Goal: Task Accomplishment & Management: Manage account settings

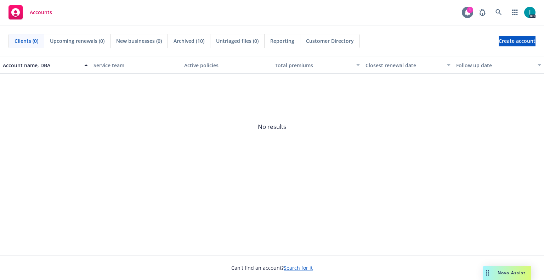
click at [464, 11] on icon at bounding box center [467, 12] width 7 height 7
click at [499, 12] on icon at bounding box center [499, 12] width 6 height 6
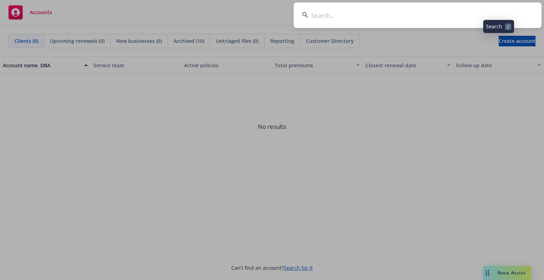
type input "[PERSON_NAME]"
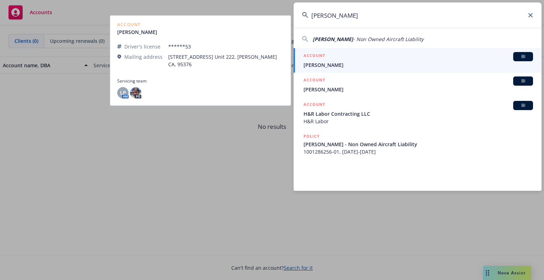
click at [351, 61] on div "ACCOUNT BI" at bounding box center [419, 56] width 230 height 9
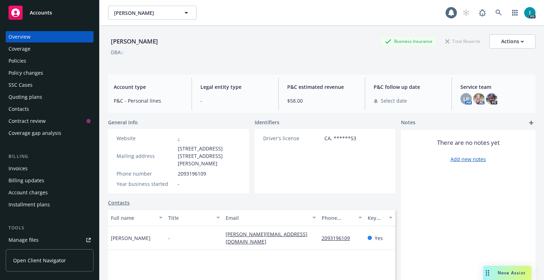
click at [33, 238] on div "Manage files" at bounding box center [24, 240] width 30 height 11
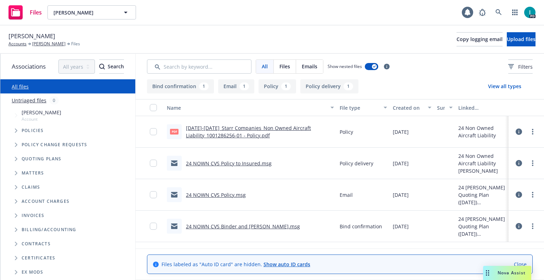
click at [530, 43] on button "Upload files" at bounding box center [521, 39] width 29 height 14
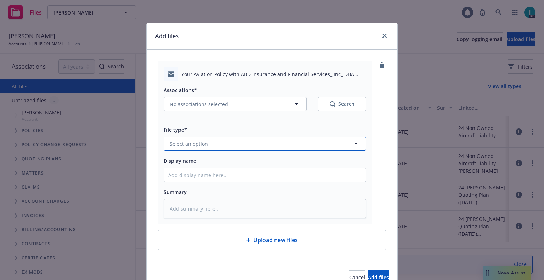
click at [207, 145] on button "Select an option" at bounding box center [265, 144] width 203 height 14
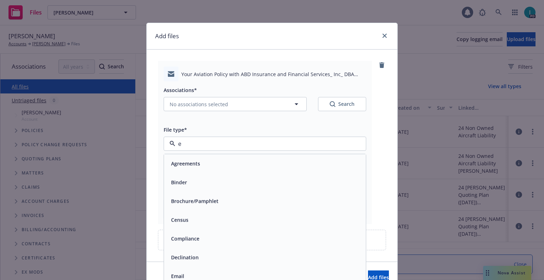
type input "em"
click at [190, 179] on div "Email" at bounding box center [265, 182] width 194 height 10
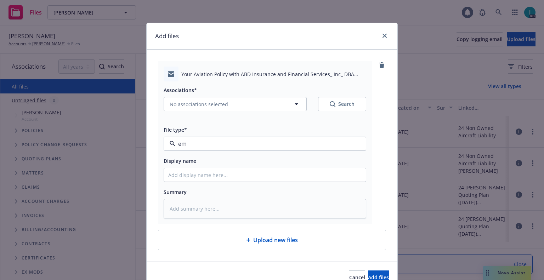
type textarea "x"
click at [195, 172] on input "Display name" at bounding box center [265, 174] width 202 height 13
type input "25 NOWN CVS Quotes to Insured"
click at [214, 104] on span "No associations selected" at bounding box center [199, 104] width 58 height 7
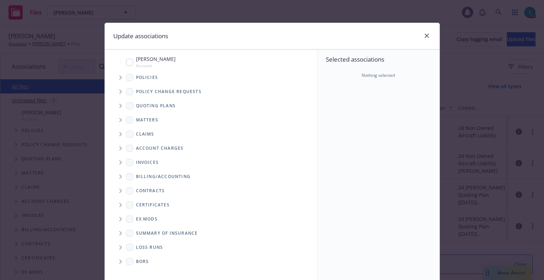
click at [119, 80] on span "Tree Example" at bounding box center [120, 77] width 11 height 11
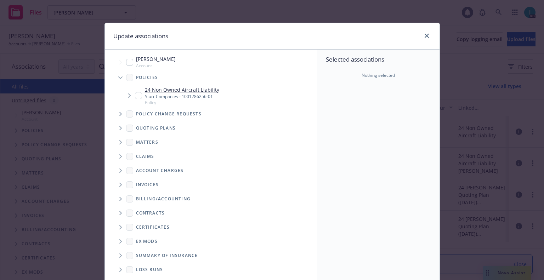
type textarea "x"
click at [135, 95] on input "Tree Example" at bounding box center [138, 95] width 7 height 7
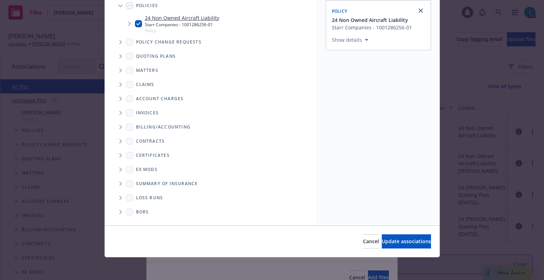
click at [135, 24] on input "Tree Example" at bounding box center [138, 23] width 7 height 7
checkbox input "false"
click at [116, 60] on span "Tree Example" at bounding box center [120, 56] width 11 height 11
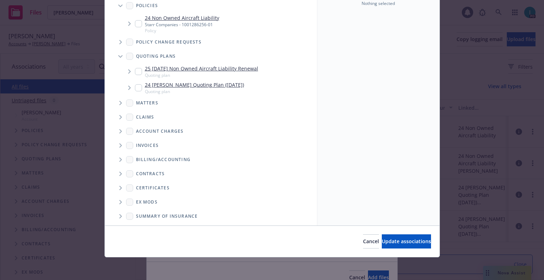
click at [137, 70] on input "Tree Example" at bounding box center [138, 71] width 7 height 7
checkbox input "true"
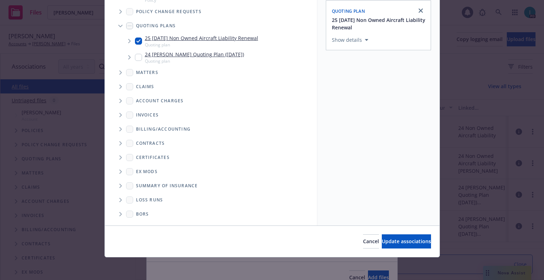
click at [399, 250] on div "Cancel Update associations" at bounding box center [272, 242] width 335 height 32
click at [398, 245] on button "Update associations" at bounding box center [406, 242] width 49 height 14
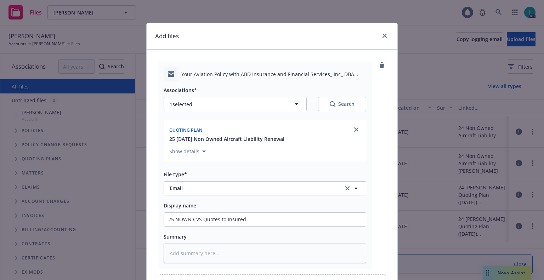
scroll to position [81, 0]
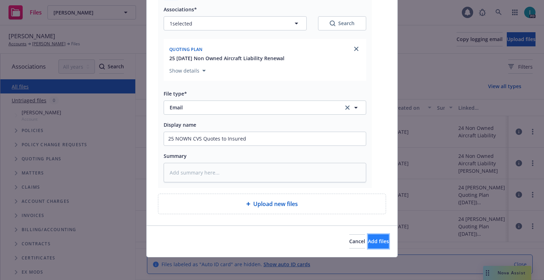
click at [377, 244] on button "Add files" at bounding box center [378, 242] width 21 height 14
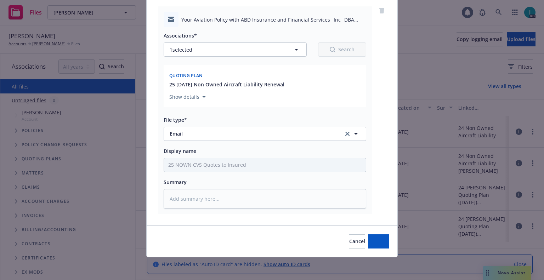
scroll to position [55, 0]
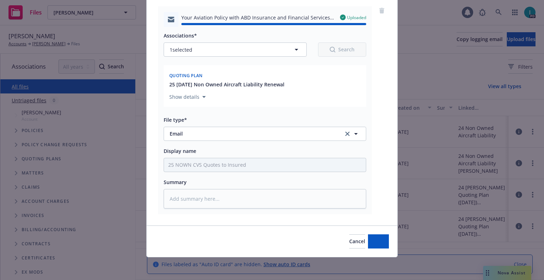
type textarea "x"
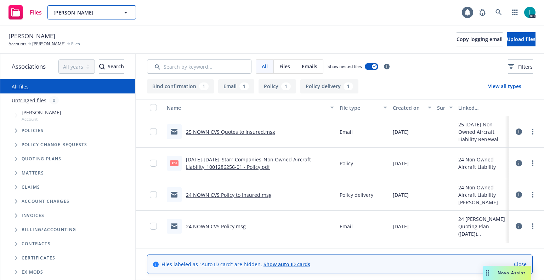
click at [79, 7] on button "[PERSON_NAME]" at bounding box center [91, 12] width 89 height 14
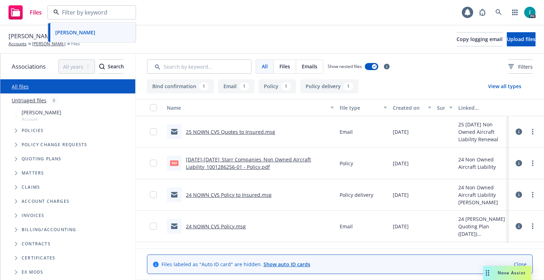
paste input "[PERSON_NAME]"
type input "[PERSON_NAME]"
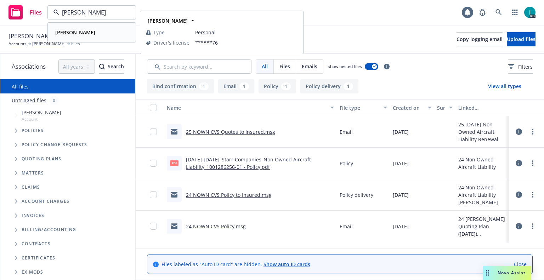
click at [88, 33] on div "[PERSON_NAME]" at bounding box center [91, 32] width 79 height 10
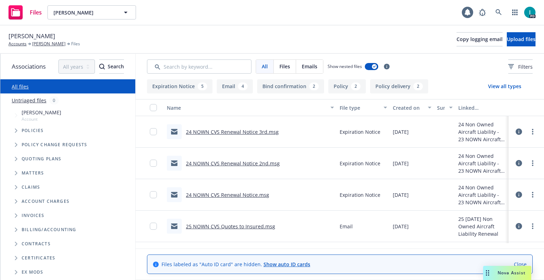
click at [262, 129] on link "24 NOWN CVS Renewal Notice 3rd.msg" at bounding box center [232, 132] width 93 height 7
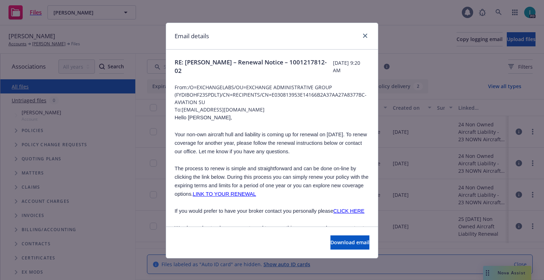
click at [192, 118] on span "Hello [PERSON_NAME]," at bounding box center [203, 118] width 57 height 6
copy span "[PERSON_NAME]"
drag, startPoint x: 241, startPoint y: 110, endPoint x: 180, endPoint y: 110, distance: 60.3
click at [180, 110] on span "To: [EMAIL_ADDRESS][DOMAIN_NAME]" at bounding box center [272, 109] width 195 height 7
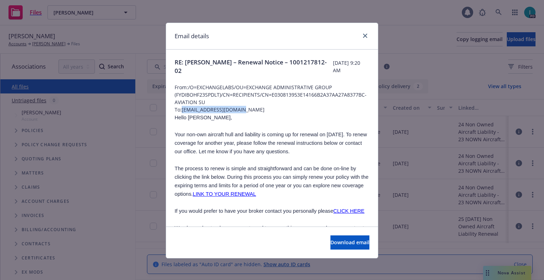
copy span "[EMAIL_ADDRESS][DOMAIN_NAME]"
click at [236, 149] on span "Your non-own aircraft hull and liability is coming up for renewal on [DATE]. To…" at bounding box center [271, 143] width 192 height 23
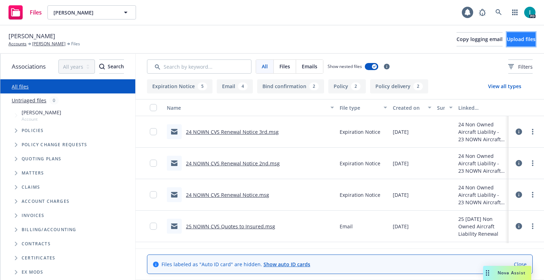
click at [507, 40] on span "Upload files" at bounding box center [521, 39] width 29 height 7
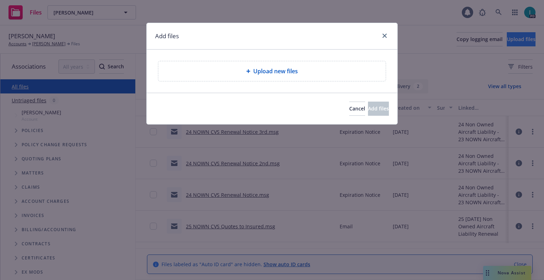
type textarea "x"
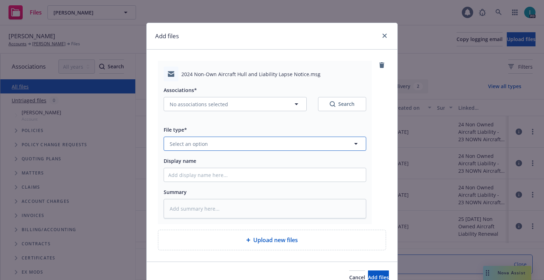
click at [190, 148] on button "Select an option" at bounding box center [265, 144] width 203 height 14
type input "ex"
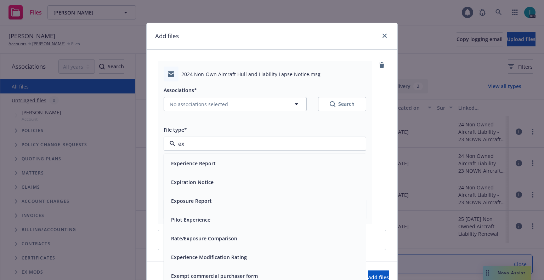
click at [196, 185] on span "Expiration Notice" at bounding box center [192, 182] width 43 height 7
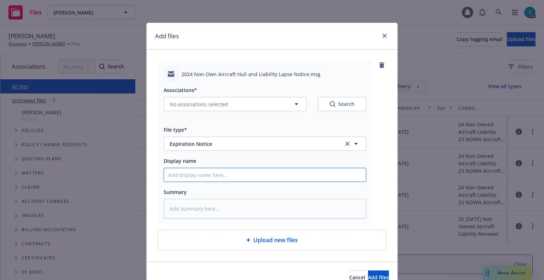
click at [196, 170] on input "Display name" at bounding box center [265, 174] width 202 height 13
type textarea "x"
type input "2"
type textarea "x"
type input "24"
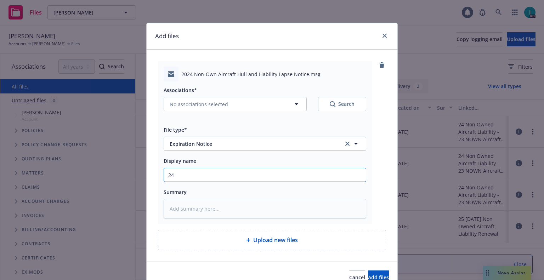
type textarea "x"
type input "24 NOWN CVS Lapse Notice"
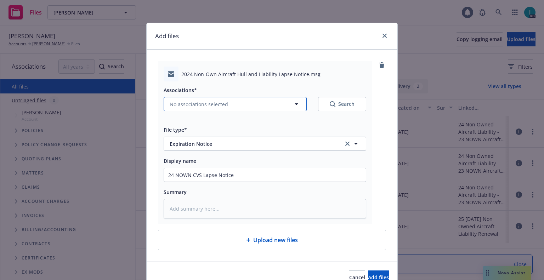
click at [206, 100] on button "No associations selected" at bounding box center [235, 104] width 143 height 14
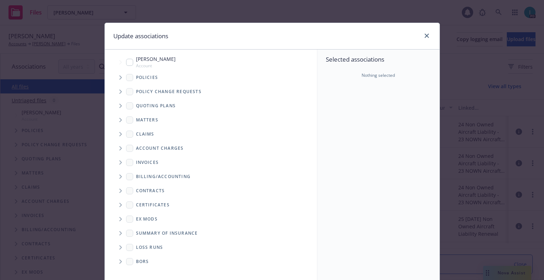
click at [115, 75] on span "Tree Example" at bounding box center [120, 77] width 11 height 11
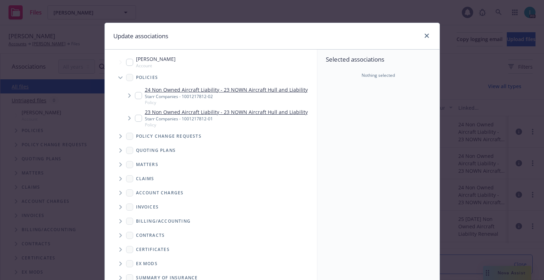
type textarea "x"
click at [137, 94] on input "Tree Example" at bounding box center [138, 95] width 7 height 7
checkbox input "true"
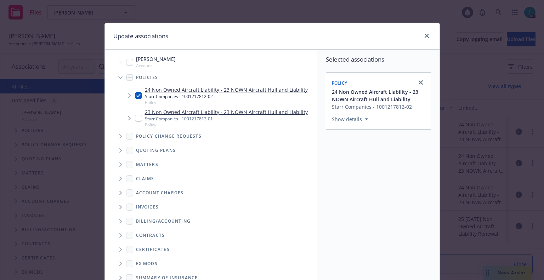
scroll to position [72, 0]
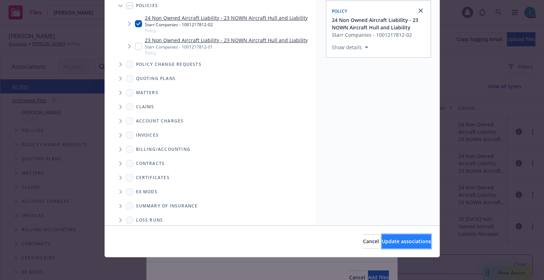
click at [387, 238] on button "Update associations" at bounding box center [406, 242] width 49 height 14
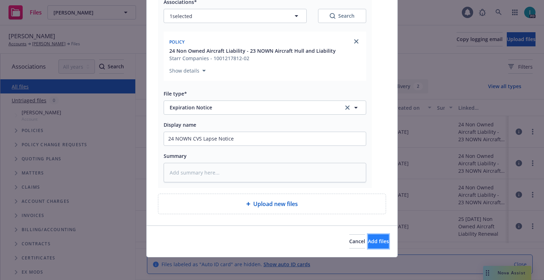
click at [372, 241] on span "Add files" at bounding box center [378, 241] width 21 height 7
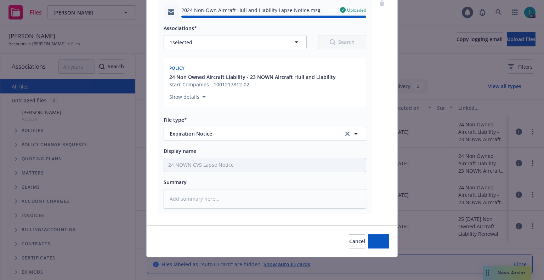
type textarea "x"
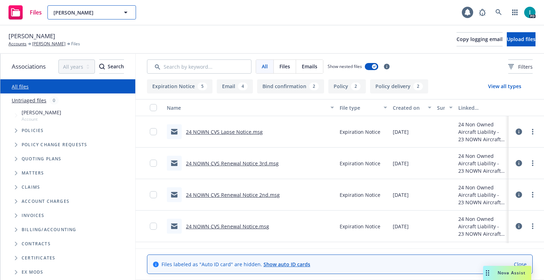
click at [92, 13] on span "[PERSON_NAME]" at bounding box center [84, 12] width 61 height 7
paste input "[PERSON_NAME]"
type input "[PERSON_NAME]"
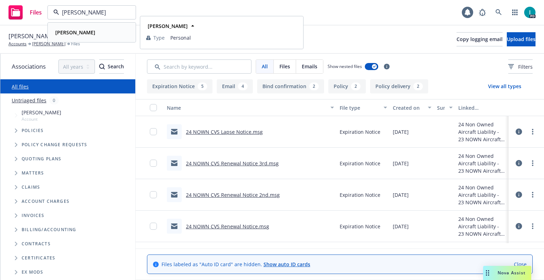
click at [95, 30] on div "[PERSON_NAME]" at bounding box center [74, 32] width 44 height 10
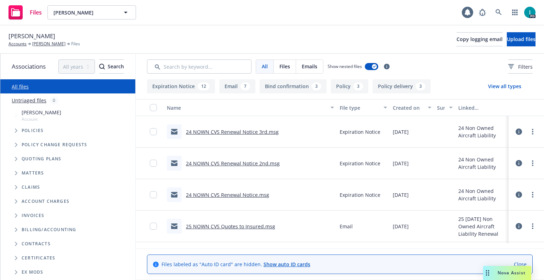
click at [273, 132] on link "24 NOWN CVS Renewal Notice 3rd.msg" at bounding box center [232, 132] width 93 height 7
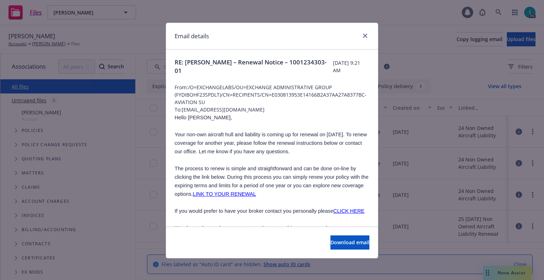
click at [193, 116] on span "Hello [PERSON_NAME]," at bounding box center [203, 118] width 57 height 6
copy span "[PERSON_NAME]"
drag, startPoint x: 232, startPoint y: 108, endPoint x: 181, endPoint y: 106, distance: 51.1
click at [181, 106] on span "To: [EMAIL_ADDRESS][DOMAIN_NAME]" at bounding box center [272, 109] width 195 height 7
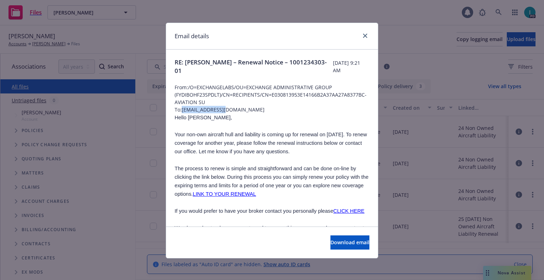
copy span "[EMAIL_ADDRESS][DOMAIN_NAME]"
click at [228, 157] on p at bounding box center [272, 160] width 195 height 9
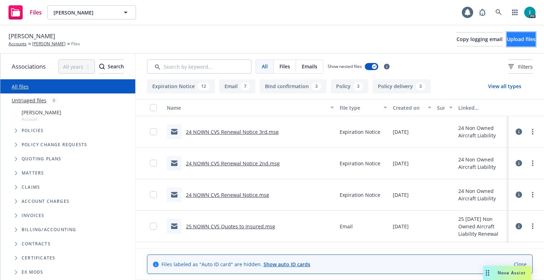
click at [513, 32] on button "Upload files" at bounding box center [521, 39] width 29 height 14
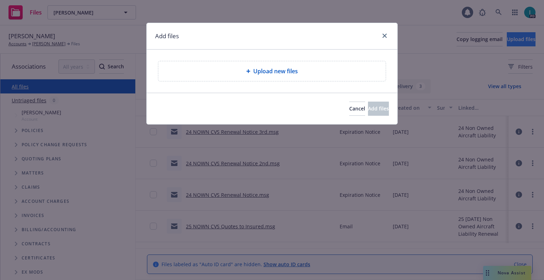
type textarea "x"
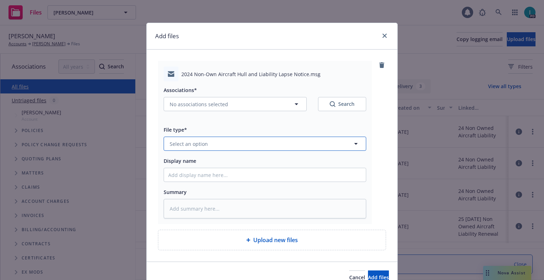
click at [166, 145] on button "Select an option" at bounding box center [265, 144] width 203 height 14
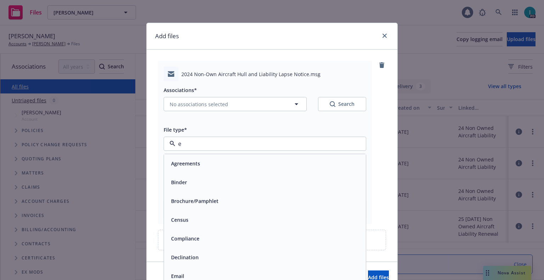
type input "ex"
click at [195, 183] on span "Expiration Notice" at bounding box center [192, 182] width 43 height 7
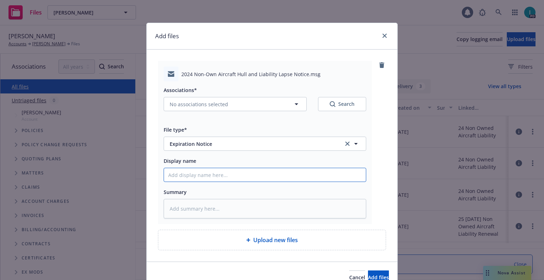
click at [197, 180] on input "Display name" at bounding box center [265, 174] width 202 height 13
type textarea "x"
type input "2"
type textarea "x"
type input "24"
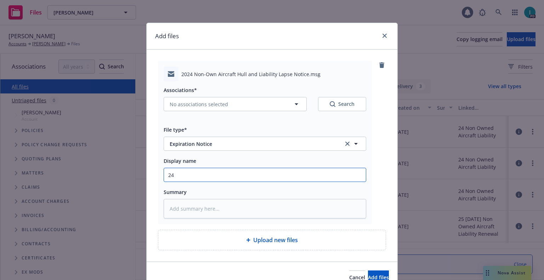
type textarea "x"
type input "24 NOWN CVS Lapse Notice"
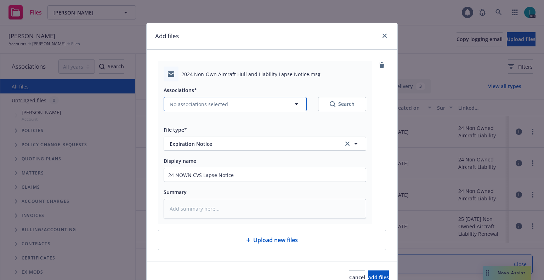
click at [197, 104] on span "No associations selected" at bounding box center [199, 104] width 58 height 7
type textarea "x"
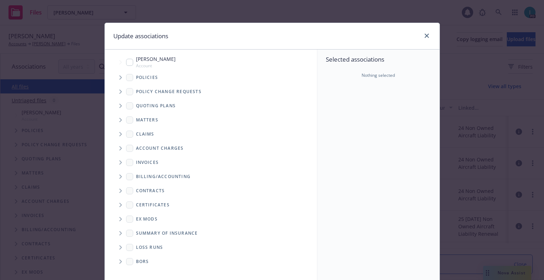
click at [118, 74] on span "Tree Example" at bounding box center [120, 77] width 11 height 11
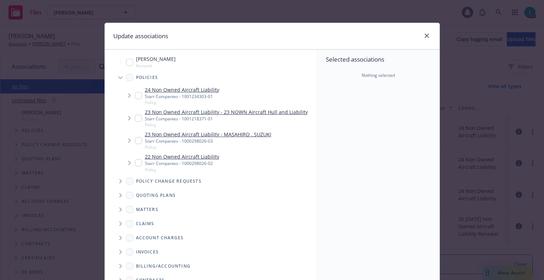
click at [135, 96] on input "Tree Example" at bounding box center [138, 95] width 7 height 7
checkbox input "true"
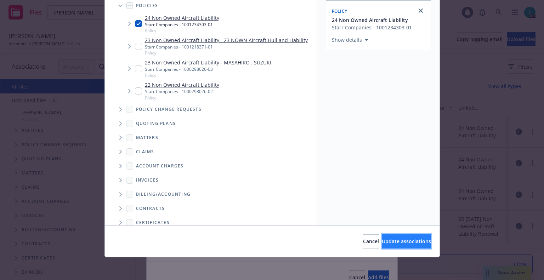
click at [383, 240] on span "Update associations" at bounding box center [406, 241] width 49 height 7
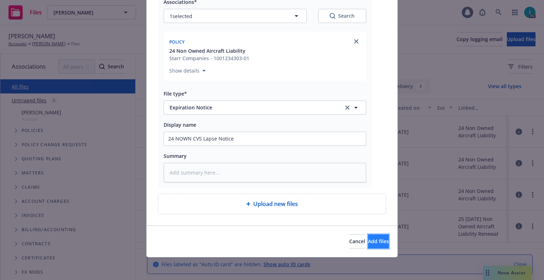
click at [368, 244] on span "Add files" at bounding box center [378, 241] width 21 height 7
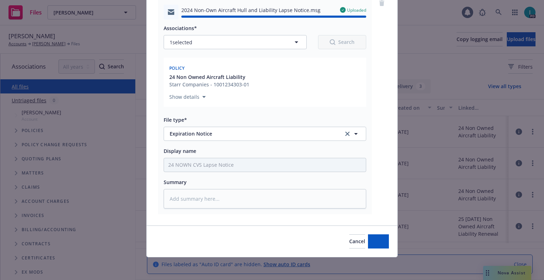
type textarea "x"
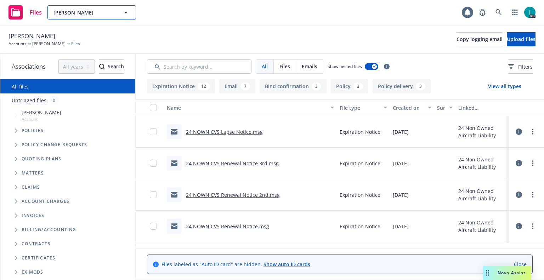
click at [77, 12] on span "[PERSON_NAME]" at bounding box center [84, 12] width 61 height 7
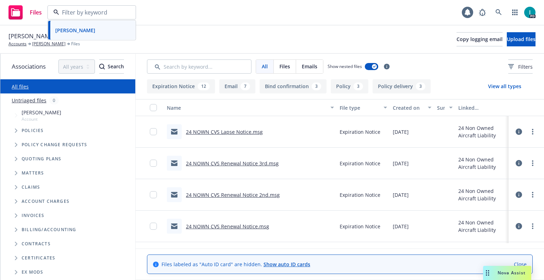
paste input "[PERSON_NAME]"
type input "[PERSON_NAME]"
click at [91, 37] on div "[PERSON_NAME]" at bounding box center [91, 32] width 79 height 10
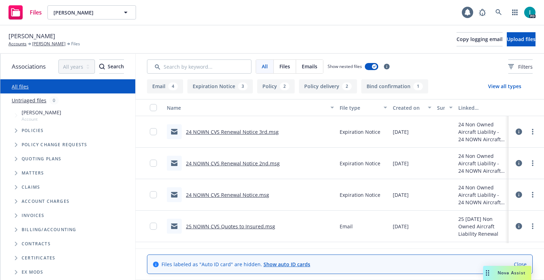
click at [267, 130] on link "24 NOWN CVS Renewal Notice 3rd.msg" at bounding box center [232, 132] width 93 height 7
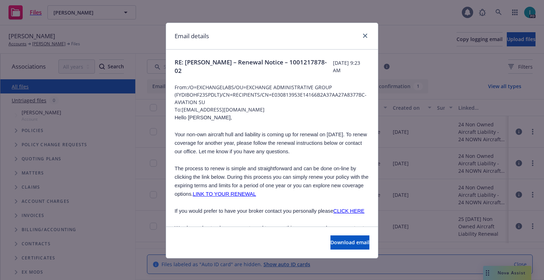
click at [188, 117] on span "Hello [PERSON_NAME]," at bounding box center [203, 118] width 57 height 6
copy span "Clay"
drag, startPoint x: 284, startPoint y: 109, endPoint x: 182, endPoint y: 110, distance: 101.7
click at [182, 110] on span "To: [EMAIL_ADDRESS][DOMAIN_NAME]" at bounding box center [272, 109] width 195 height 7
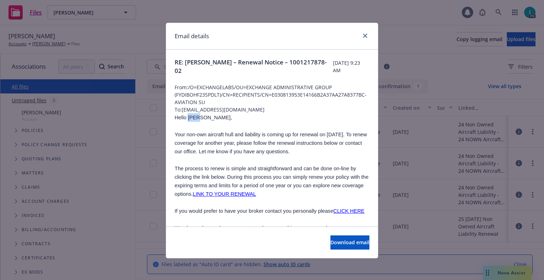
copy span "[EMAIL_ADDRESS][DOMAIN_NAME]"
click at [228, 164] on p "The process to renew is simple and straightforward and can be done on-line by c…" at bounding box center [272, 181] width 195 height 34
click at [224, 76] on div at bounding box center [272, 79] width 195 height 9
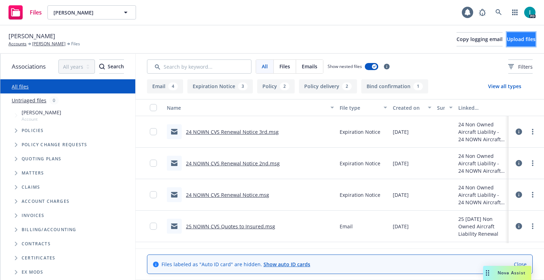
click at [523, 44] on button "Upload files" at bounding box center [521, 39] width 29 height 14
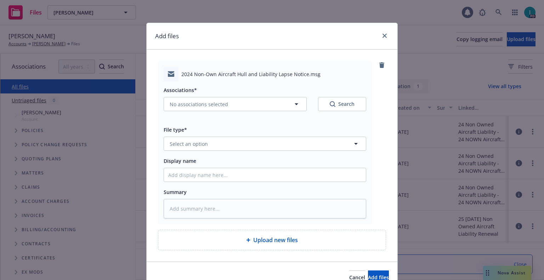
type textarea "x"
click at [220, 141] on button "Select an option" at bounding box center [265, 144] width 203 height 14
type input "ex"
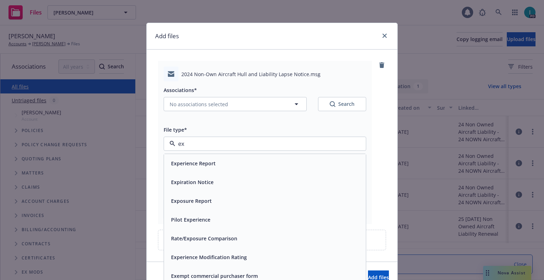
click at [188, 185] on span "Expiration Notice" at bounding box center [192, 182] width 43 height 7
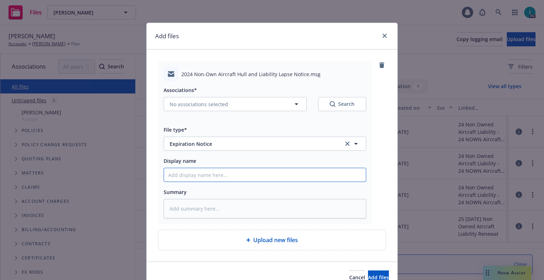
click at [189, 174] on input "Display name" at bounding box center [265, 174] width 202 height 13
type textarea "x"
type input "2"
type textarea "x"
type input "24"
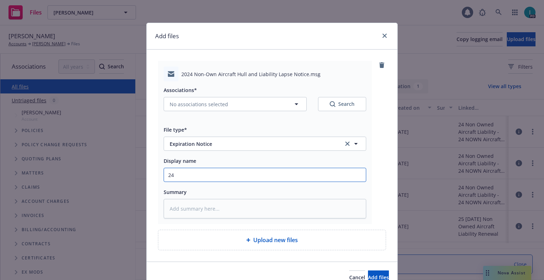
type textarea "x"
type input "24 NOWN CVS Lapse Notice"
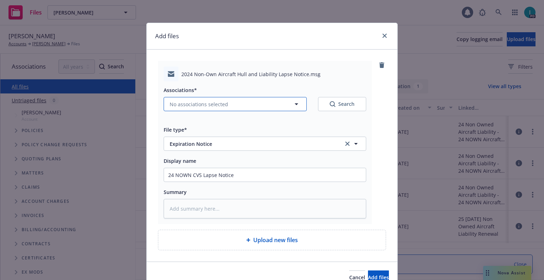
click at [223, 105] on span "No associations selected" at bounding box center [199, 104] width 58 height 7
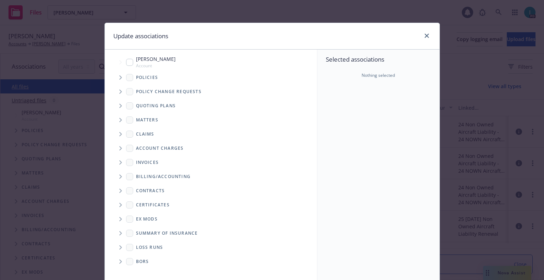
click at [116, 75] on span "Tree Example" at bounding box center [120, 77] width 11 height 11
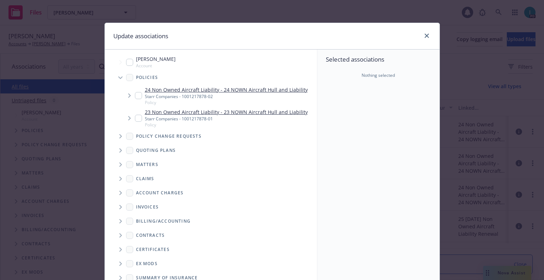
type textarea "x"
click at [136, 96] on input "Tree Example" at bounding box center [138, 95] width 7 height 7
checkbox input "true"
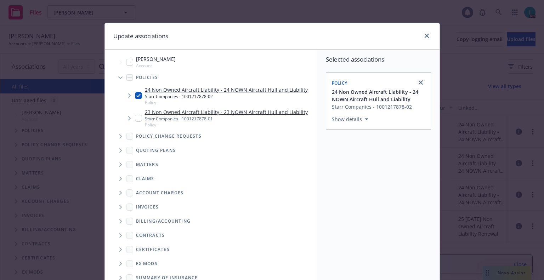
scroll to position [72, 0]
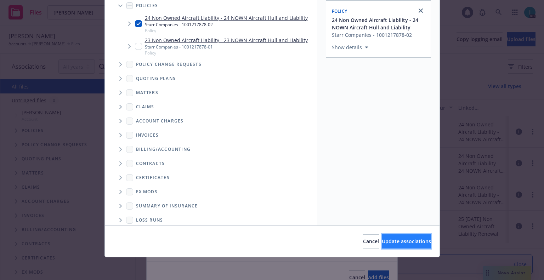
click at [397, 240] on span "Update associations" at bounding box center [406, 241] width 49 height 7
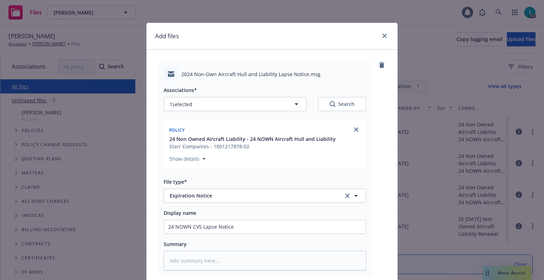
scroll to position [88, 0]
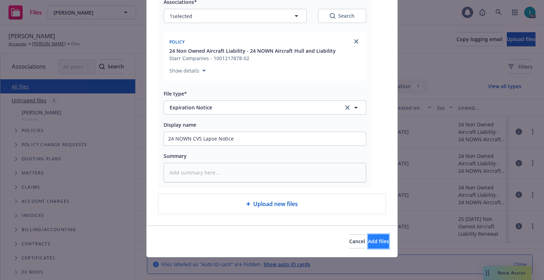
click at [376, 246] on button "Add files" at bounding box center [378, 242] width 21 height 14
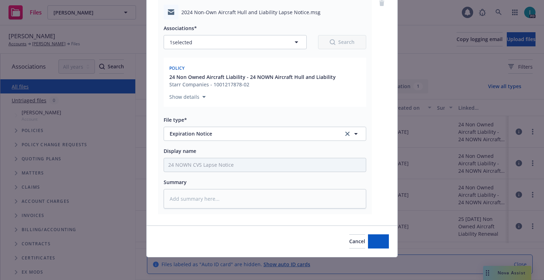
scroll to position [62, 0]
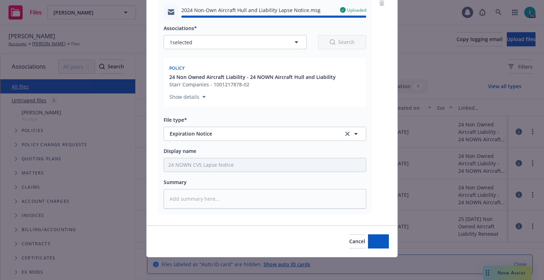
type textarea "x"
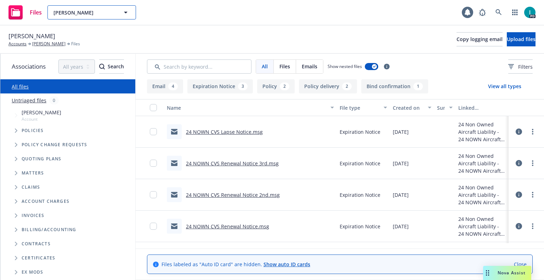
click at [63, 16] on span "[PERSON_NAME]" at bounding box center [84, 12] width 61 height 7
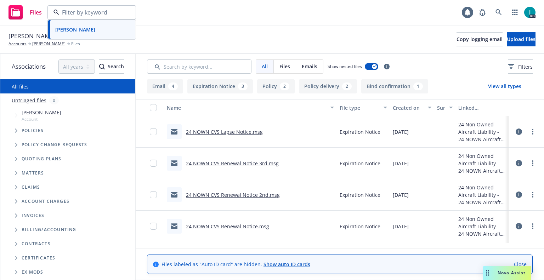
paste input "[PERSON_NAME]"
type input "[PERSON_NAME]"
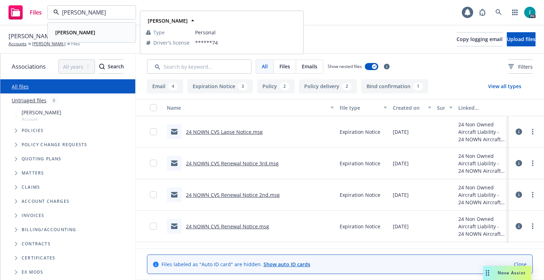
click at [83, 31] on strong "[PERSON_NAME]" at bounding box center [75, 32] width 40 height 7
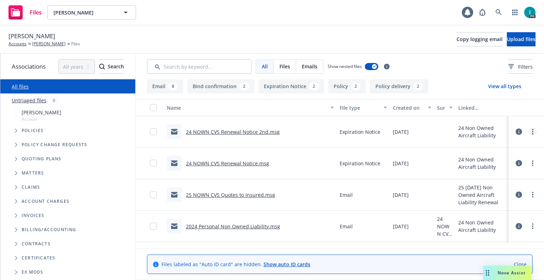
click at [531, 131] on link "more" at bounding box center [533, 132] width 9 height 9
click at [487, 157] on link "Download" at bounding box center [501, 160] width 71 height 14
click at [507, 41] on span "Upload files" at bounding box center [521, 39] width 29 height 7
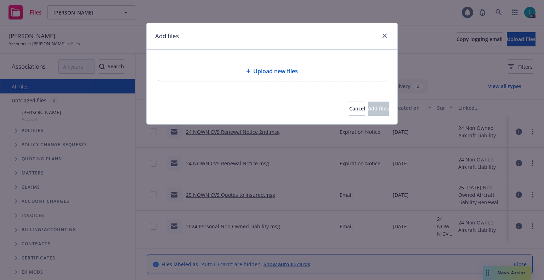
type textarea "x"
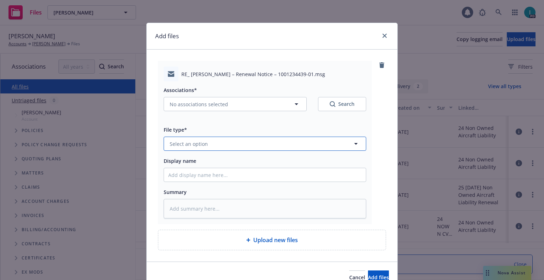
click at [198, 142] on span "Select an option" at bounding box center [189, 143] width 38 height 7
type input "ex"
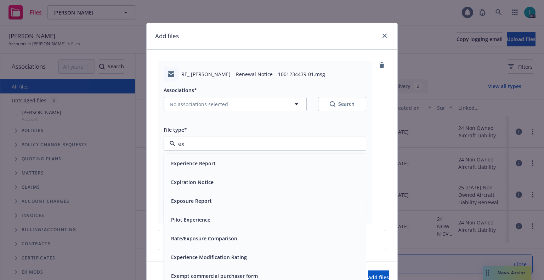
click at [201, 182] on span "Expiration Notice" at bounding box center [192, 182] width 43 height 7
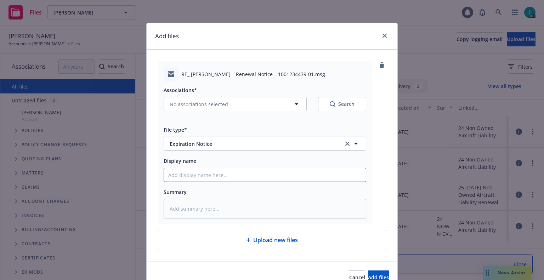
click at [203, 168] on input "Display name" at bounding box center [265, 174] width 202 height 13
type textarea "x"
type input "2"
type textarea "x"
type input "24"
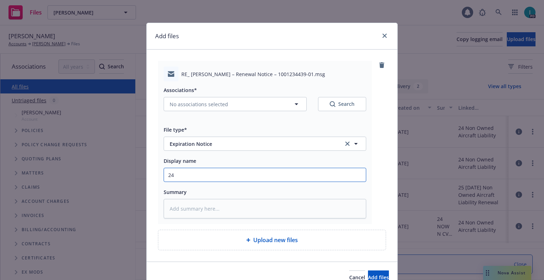
type textarea "x"
type input "24 NOWN CVS Renewal Notice 3rd"
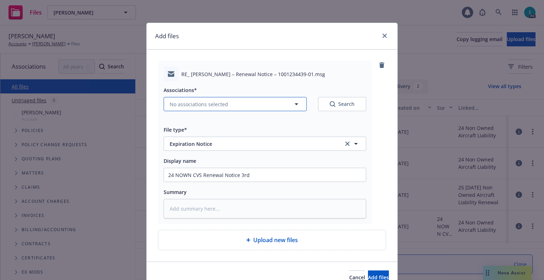
click at [204, 106] on span "No associations selected" at bounding box center [199, 104] width 58 height 7
type textarea "x"
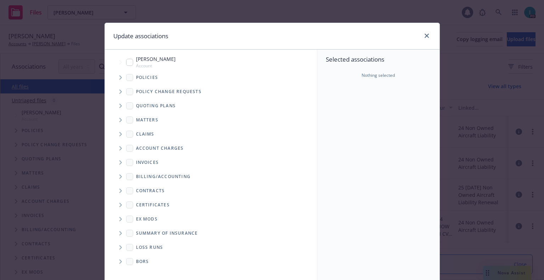
click at [115, 80] on span "Tree Example" at bounding box center [120, 77] width 11 height 11
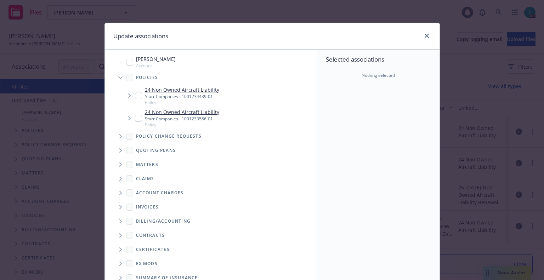
click at [135, 93] on input "Tree Example" at bounding box center [138, 95] width 7 height 7
checkbox input "true"
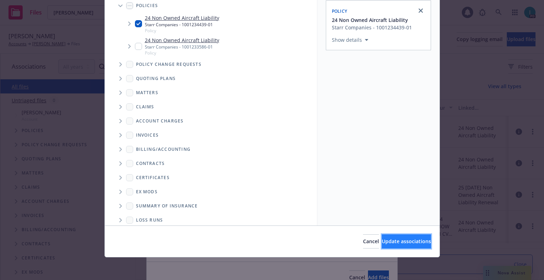
click at [388, 243] on span "Update associations" at bounding box center [406, 241] width 49 height 7
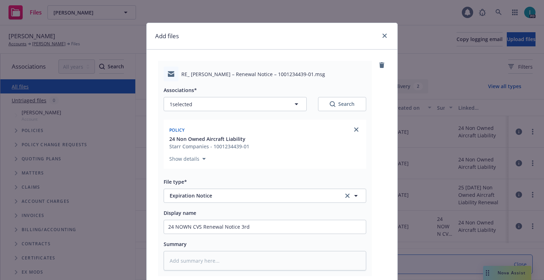
scroll to position [88, 0]
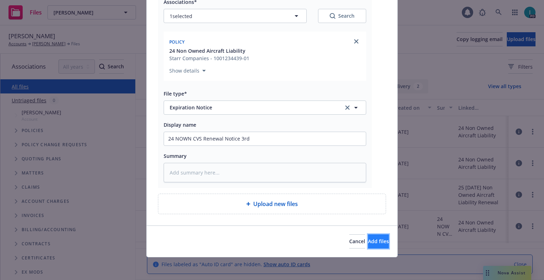
click at [368, 240] on span "Add files" at bounding box center [378, 241] width 21 height 7
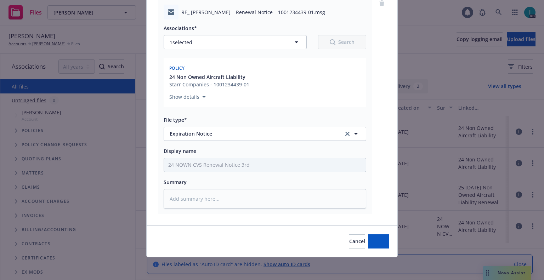
scroll to position [62, 0]
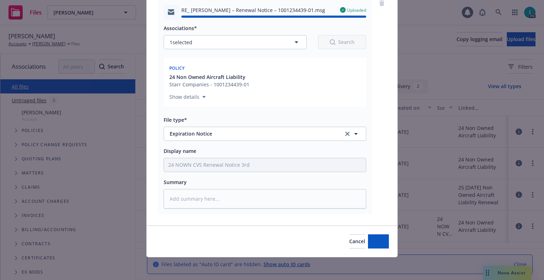
type textarea "x"
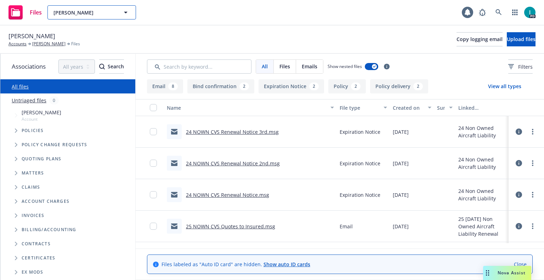
click at [82, 13] on span "[PERSON_NAME]" at bounding box center [84, 12] width 61 height 7
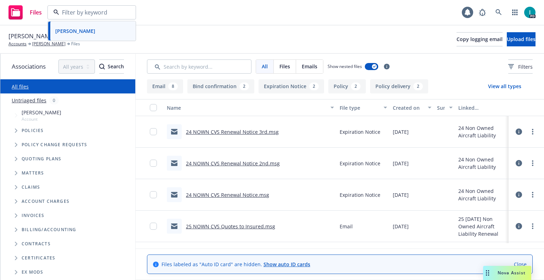
paste input "[PERSON_NAME]"
type input "[PERSON_NAME]"
click at [97, 34] on div "[PERSON_NAME]" at bounding box center [74, 32] width 44 height 10
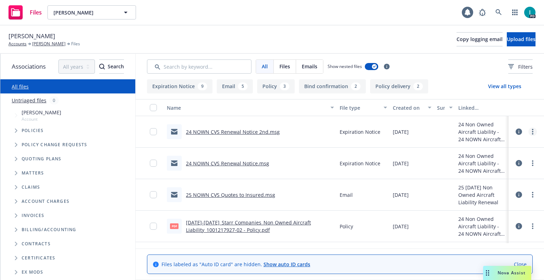
click at [529, 131] on link "more" at bounding box center [533, 132] width 9 height 9
click at [490, 159] on link "Download" at bounding box center [501, 160] width 71 height 14
click at [510, 39] on span "Upload files" at bounding box center [521, 39] width 29 height 7
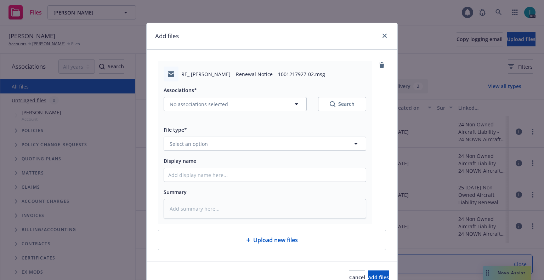
type textarea "x"
click at [189, 142] on span "Select an option" at bounding box center [189, 143] width 38 height 7
type input "ex"
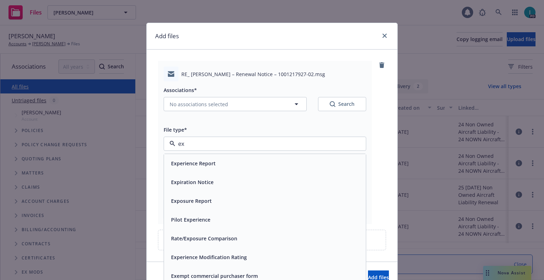
click at [186, 181] on span "Expiration Notice" at bounding box center [192, 182] width 43 height 7
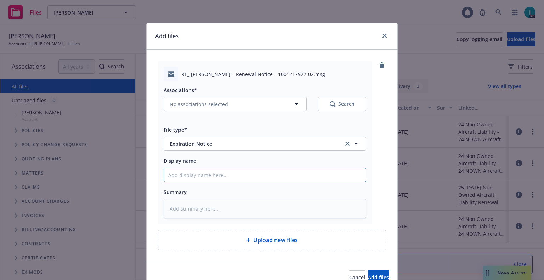
click at [194, 175] on input "Display name" at bounding box center [265, 174] width 202 height 13
type textarea "x"
type input "2"
type textarea "x"
type input "24"
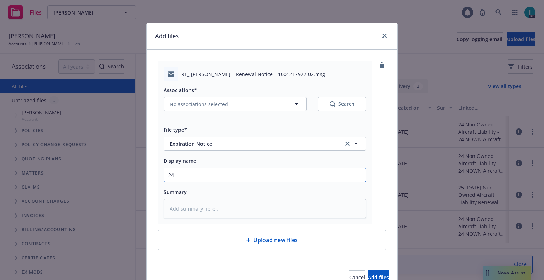
type textarea "x"
type input "24 NOWN CVS Renewal Notice 3rd"
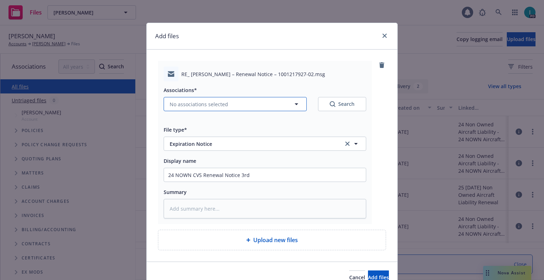
click at [200, 103] on span "No associations selected" at bounding box center [199, 104] width 58 height 7
type textarea "x"
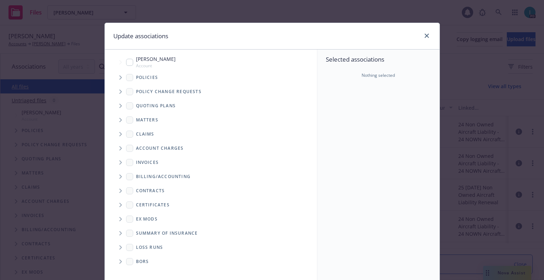
click at [115, 82] on span "Tree Example" at bounding box center [120, 77] width 11 height 11
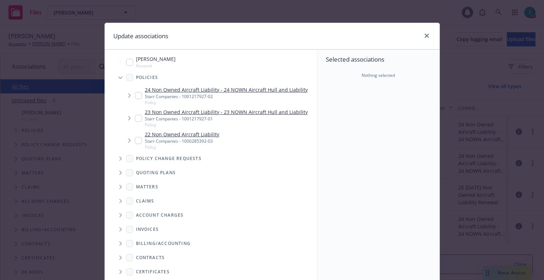
click at [135, 97] on input "Tree Example" at bounding box center [138, 95] width 7 height 7
checkbox input "true"
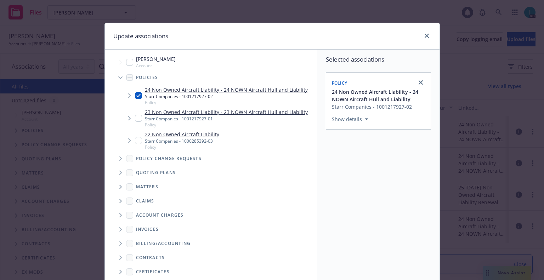
scroll to position [72, 0]
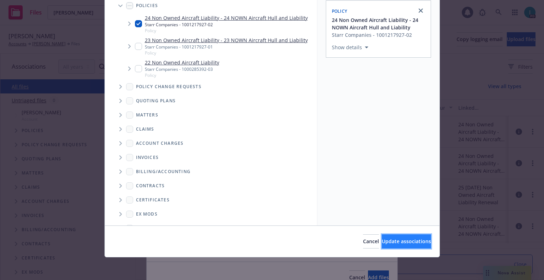
click at [393, 236] on button "Update associations" at bounding box center [406, 242] width 49 height 14
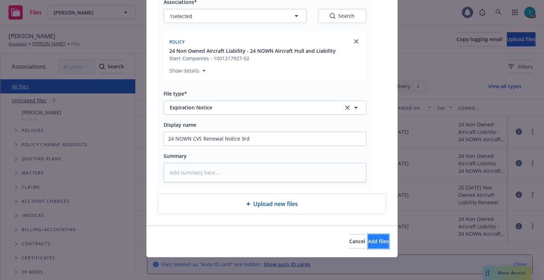
click at [374, 238] on span "Add files" at bounding box center [378, 241] width 21 height 7
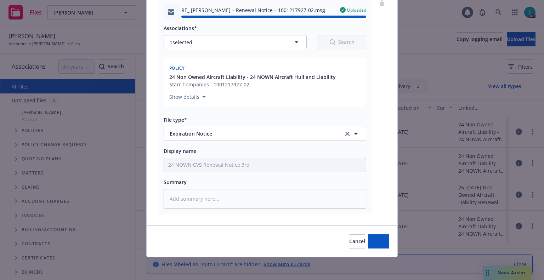
type textarea "x"
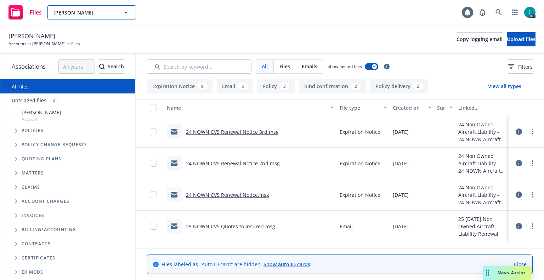
click at [75, 10] on span "[PERSON_NAME]" at bounding box center [84, 12] width 61 height 7
paste input "[PERSON_NAME]"
type input "[PERSON_NAME]"
click at [98, 34] on div "[PERSON_NAME]" at bounding box center [91, 32] width 79 height 10
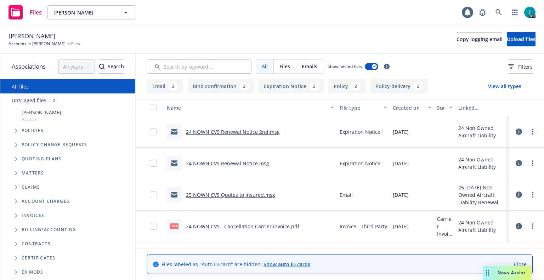
click at [533, 128] on link "more" at bounding box center [533, 132] width 9 height 9
click at [496, 160] on link "Download" at bounding box center [501, 160] width 71 height 14
click at [507, 44] on button "Upload files" at bounding box center [521, 39] width 29 height 14
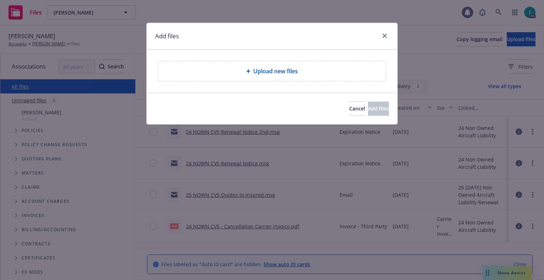
type textarea "x"
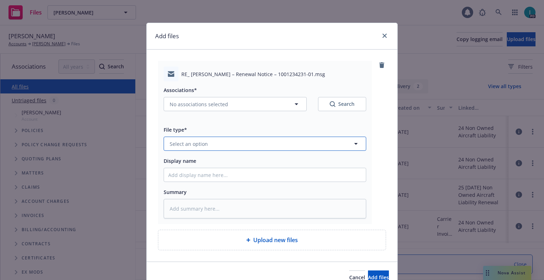
click at [204, 139] on button "Select an option" at bounding box center [265, 144] width 203 height 14
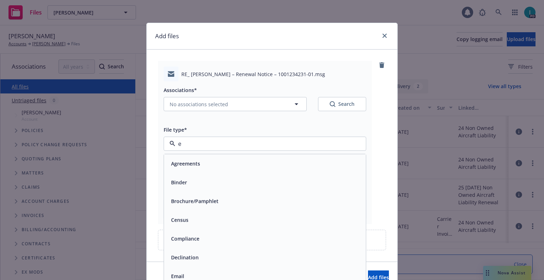
type input "ex"
click at [199, 181] on span "Expiration Notice" at bounding box center [192, 182] width 43 height 7
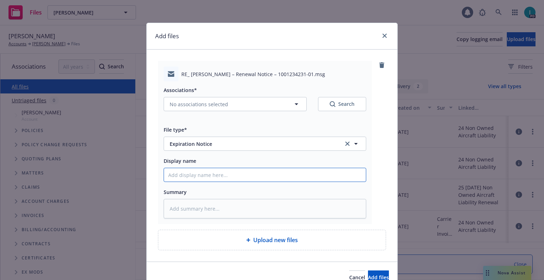
click at [194, 176] on input "Display name" at bounding box center [265, 174] width 202 height 13
type textarea "x"
type input "2"
type textarea "x"
type input "24"
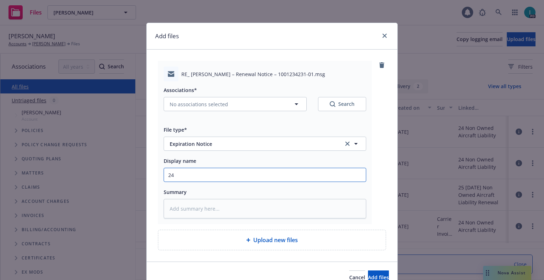
type textarea "x"
type input "24 NOWN CVS Renewal Notice 3rd"
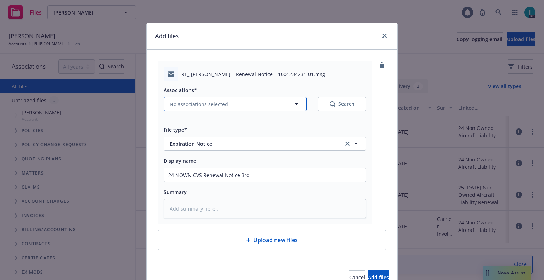
click at [199, 108] on button "No associations selected" at bounding box center [235, 104] width 143 height 14
type textarea "x"
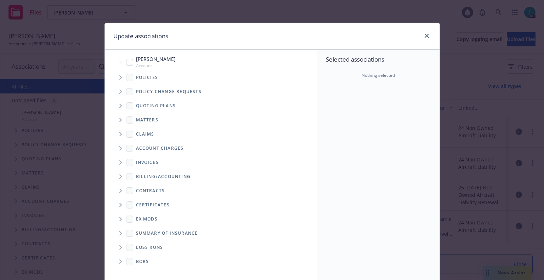
click at [118, 82] on span "Tree Example" at bounding box center [120, 77] width 11 height 11
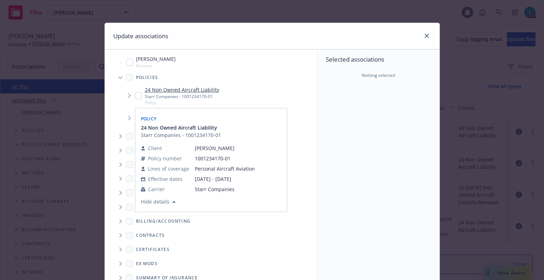
click at [135, 95] on input "Tree Example" at bounding box center [138, 95] width 7 height 7
checkbox input "true"
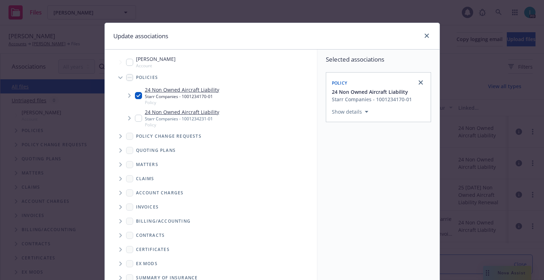
scroll to position [72, 0]
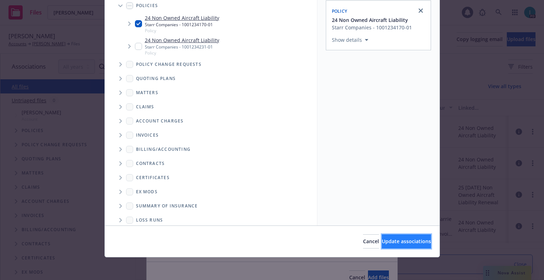
click at [391, 236] on button "Update associations" at bounding box center [406, 242] width 49 height 14
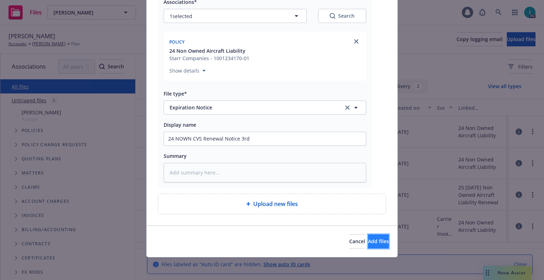
click at [368, 242] on span "Add files" at bounding box center [378, 241] width 21 height 7
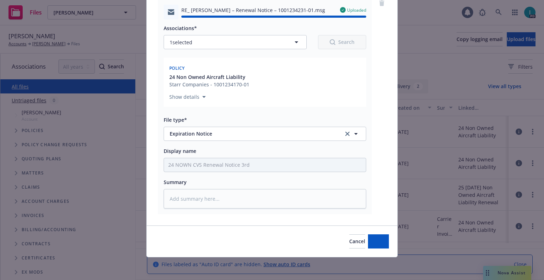
type textarea "x"
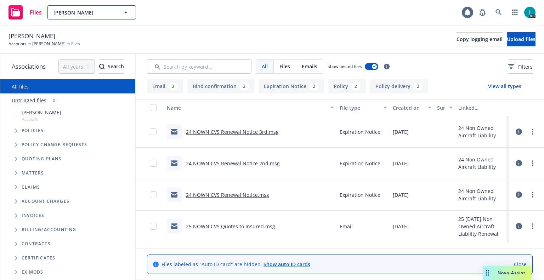
click at [74, 9] on span "[PERSON_NAME]" at bounding box center [84, 12] width 61 height 7
paste input "[PERSON_NAME]"
type input "[PERSON_NAME]"
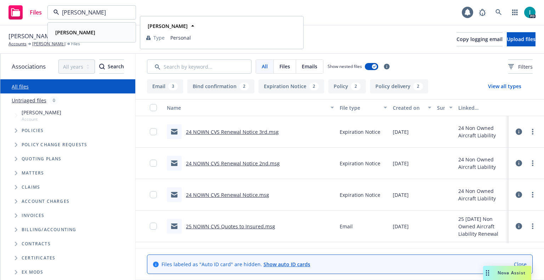
click at [98, 32] on div "[PERSON_NAME]" at bounding box center [91, 32] width 79 height 10
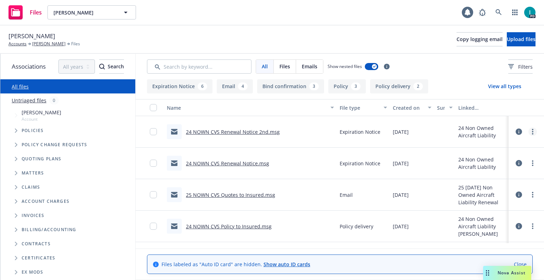
click at [533, 130] on link "more" at bounding box center [533, 132] width 9 height 9
click at [491, 156] on link "Download" at bounding box center [501, 160] width 71 height 14
click at [507, 41] on span "Upload files" at bounding box center [521, 39] width 29 height 7
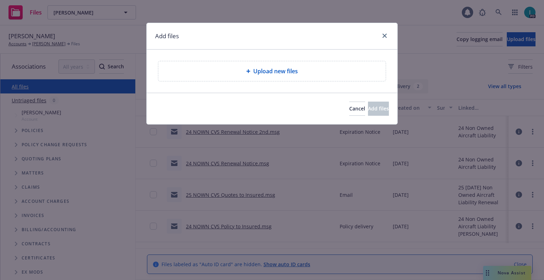
type textarea "x"
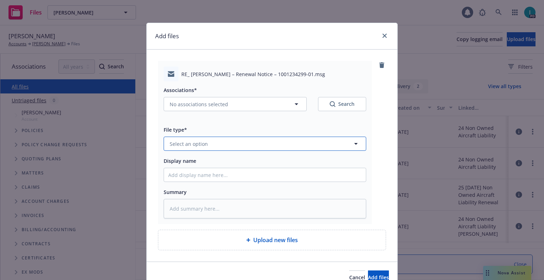
click at [199, 146] on span "Select an option" at bounding box center [189, 143] width 38 height 7
type input "ex"
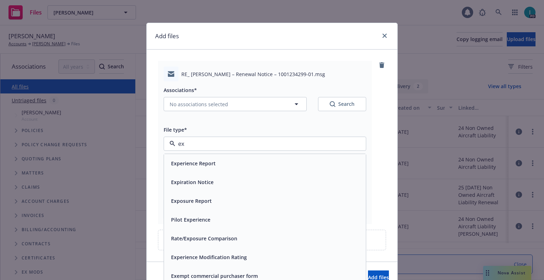
click at [196, 181] on span "Expiration Notice" at bounding box center [192, 182] width 43 height 7
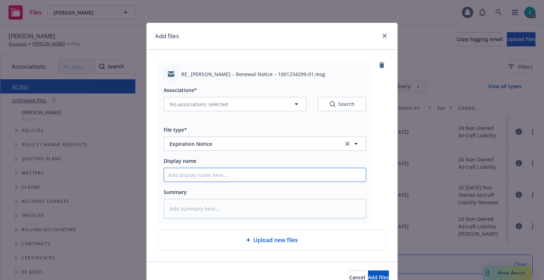
click at [196, 177] on input "Display name" at bounding box center [265, 174] width 202 height 13
type textarea "x"
type input "2"
type textarea "x"
type input "24"
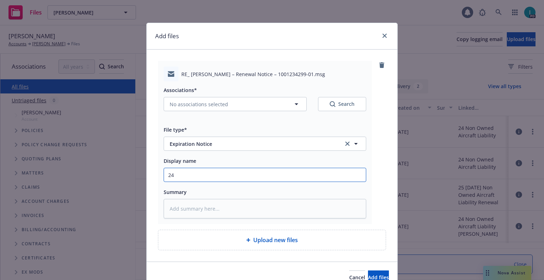
type textarea "x"
type input "24 NOWN CVS Renewal Notice 3rd"
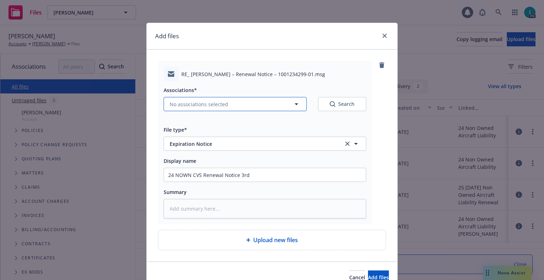
click at [217, 101] on span "No associations selected" at bounding box center [199, 104] width 58 height 7
type textarea "x"
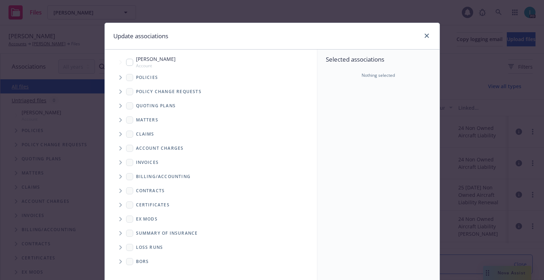
click at [116, 80] on span "Tree Example" at bounding box center [120, 77] width 11 height 11
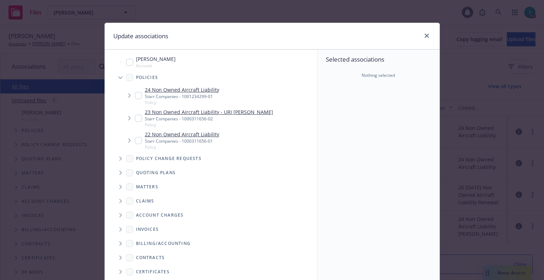
click at [135, 96] on input "Tree Example" at bounding box center [138, 95] width 7 height 7
checkbox input "true"
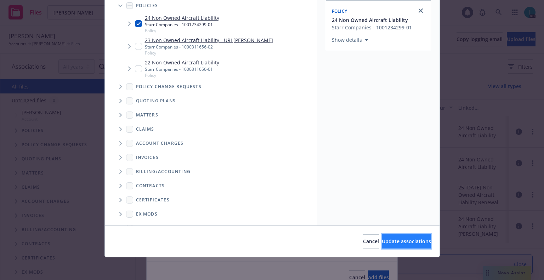
click at [393, 239] on span "Update associations" at bounding box center [406, 241] width 49 height 7
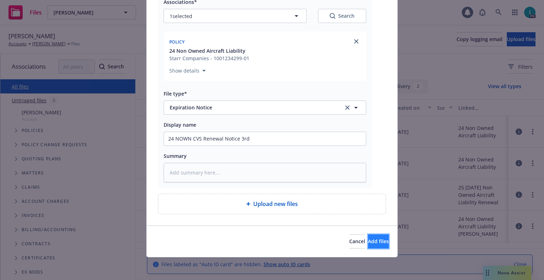
click at [369, 242] on span "Add files" at bounding box center [378, 241] width 21 height 7
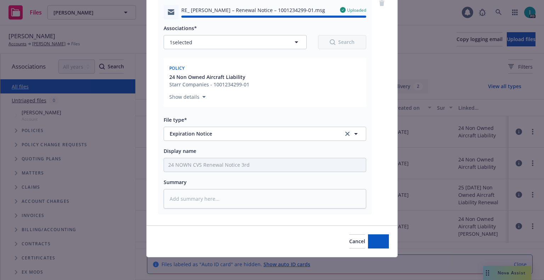
type textarea "x"
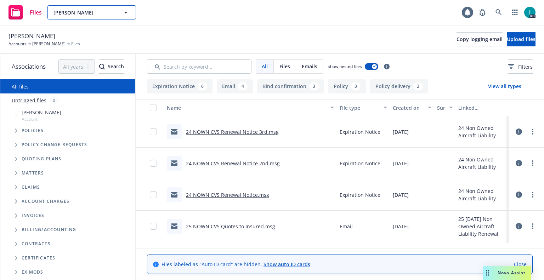
click at [86, 10] on span "[PERSON_NAME]" at bounding box center [84, 12] width 61 height 7
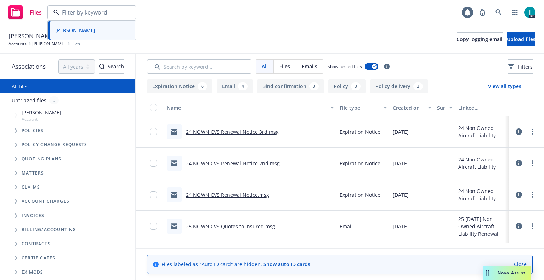
paste input "[PERSON_NAME]"
type input "[PERSON_NAME]"
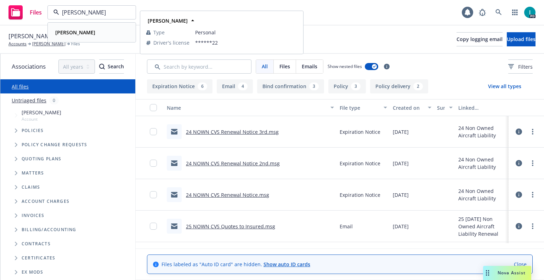
click at [97, 32] on div "[PERSON_NAME]" at bounding box center [74, 32] width 44 height 10
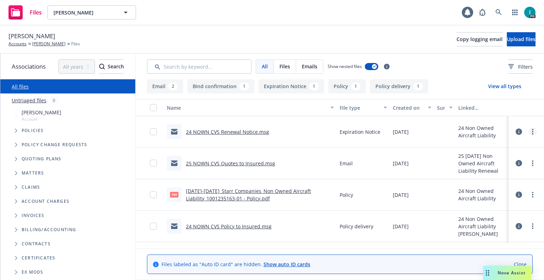
click at [533, 132] on link "more" at bounding box center [533, 132] width 9 height 9
click at [500, 156] on link "Download" at bounding box center [501, 160] width 71 height 14
click at [522, 46] on button "Upload files" at bounding box center [521, 39] width 29 height 14
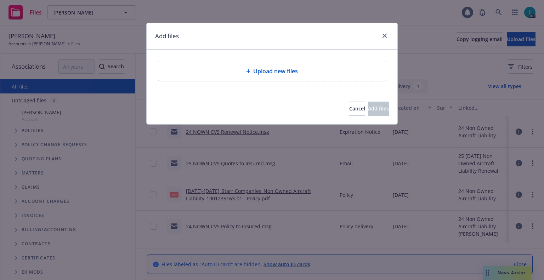
type textarea "x"
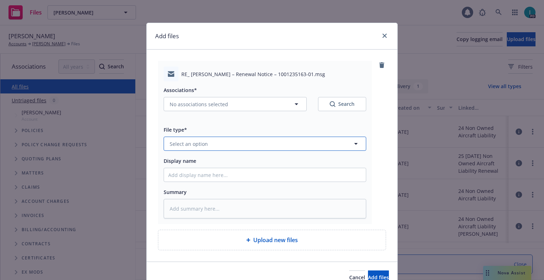
click at [205, 139] on button "Select an option" at bounding box center [265, 144] width 203 height 14
type input "x"
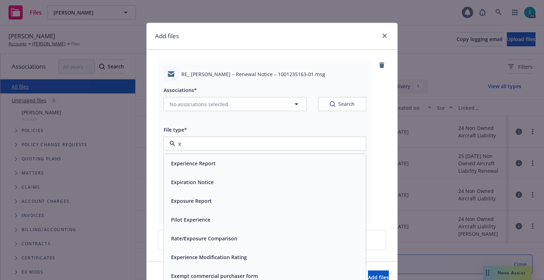
click at [194, 180] on span "Expiration Notice" at bounding box center [192, 182] width 43 height 7
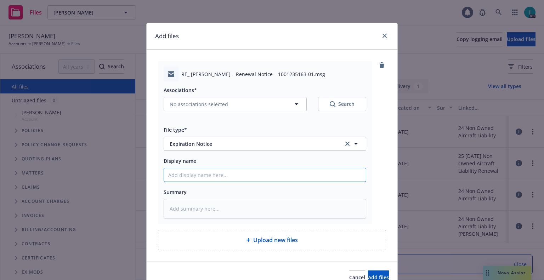
click at [198, 177] on input "Display name" at bounding box center [265, 174] width 202 height 13
type textarea "x"
type input "2"
type textarea "x"
type input "24"
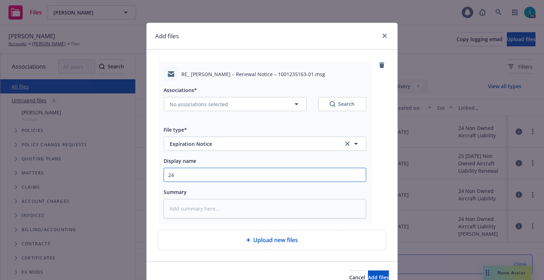
type textarea "x"
type input "24 NOWN CVS Renewal Notice 2nd"
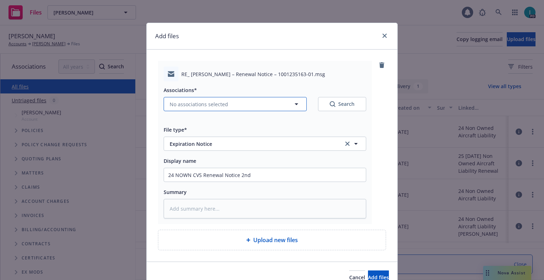
click at [218, 107] on span "No associations selected" at bounding box center [199, 104] width 58 height 7
type textarea "x"
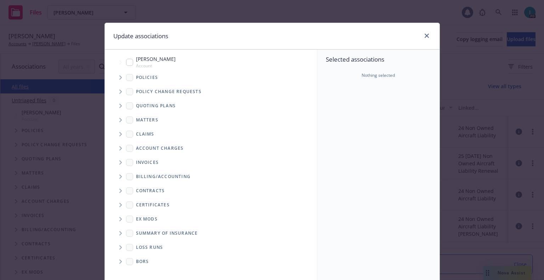
click at [116, 77] on span "Tree Example" at bounding box center [120, 77] width 11 height 11
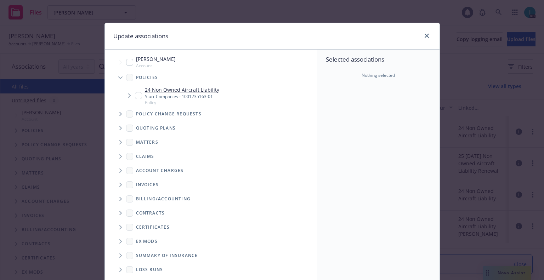
click at [135, 95] on input "Tree Example" at bounding box center [138, 95] width 7 height 7
checkbox input "true"
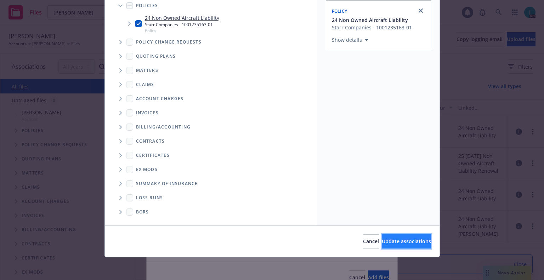
click at [382, 238] on span "Update associations" at bounding box center [406, 241] width 49 height 7
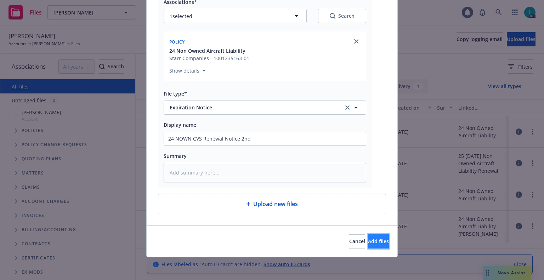
click at [372, 238] on span "Add files" at bounding box center [378, 241] width 21 height 7
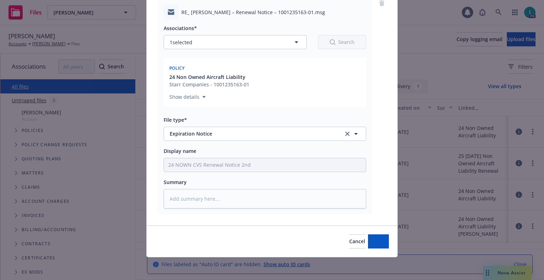
scroll to position [62, 0]
type textarea "x"
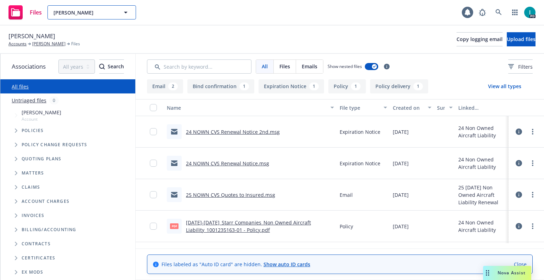
click at [86, 17] on button "[PERSON_NAME]" at bounding box center [91, 12] width 89 height 14
paste input "[PERSON_NAME]"
type input "[PERSON_NAME]"
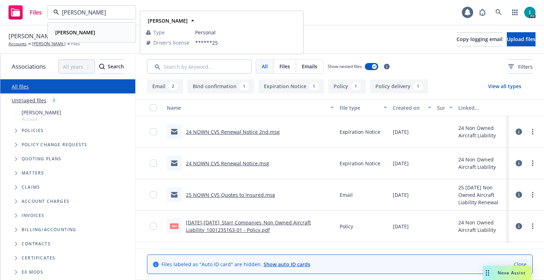
click at [96, 30] on div "[PERSON_NAME]" at bounding box center [91, 32] width 79 height 10
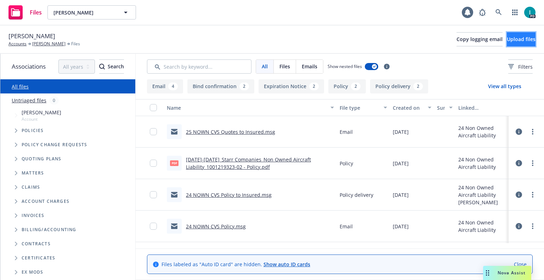
click at [517, 39] on span "Upload files" at bounding box center [521, 39] width 29 height 7
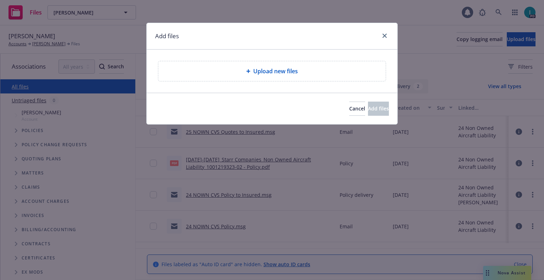
type textarea "x"
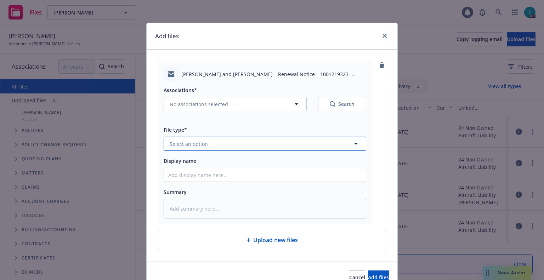
click at [196, 151] on button "Select an option" at bounding box center [265, 144] width 203 height 14
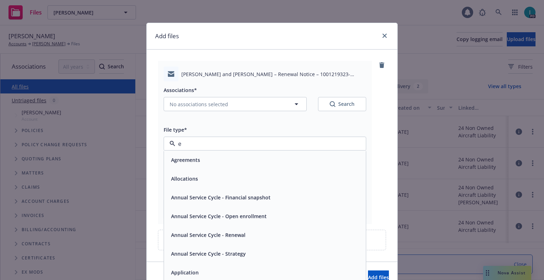
type input "ex"
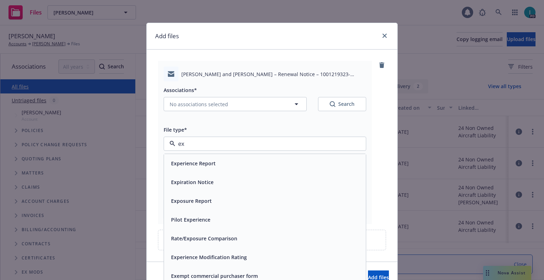
click at [196, 179] on span "Expiration Notice" at bounding box center [192, 182] width 43 height 7
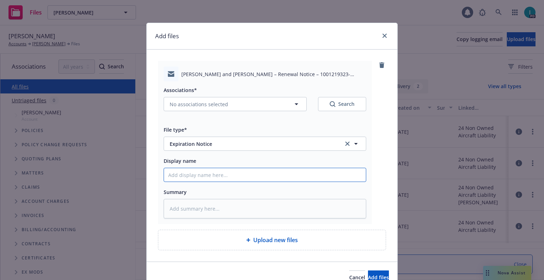
click at [197, 176] on input "Display name" at bounding box center [265, 174] width 202 height 13
type textarea "x"
type input "2"
type textarea "x"
type input "24"
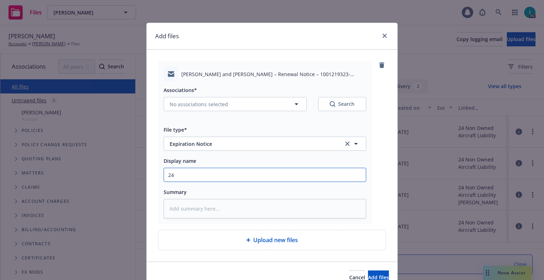
type textarea "x"
type input "24 NOWN CVS Renewal Notice"
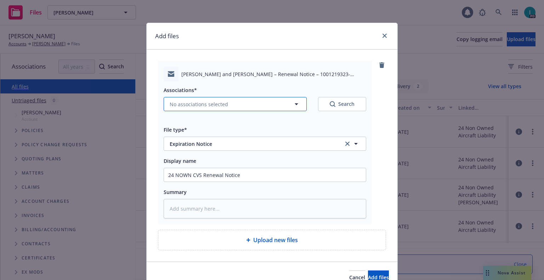
click at [192, 104] on span "No associations selected" at bounding box center [199, 104] width 58 height 7
type textarea "x"
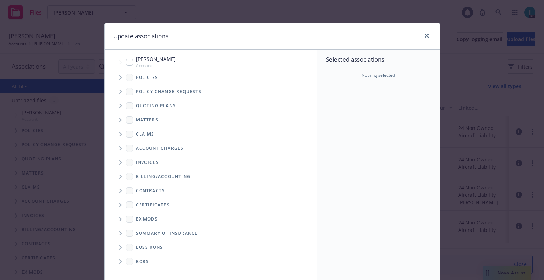
click at [119, 76] on icon "Tree Example" at bounding box center [120, 77] width 3 height 4
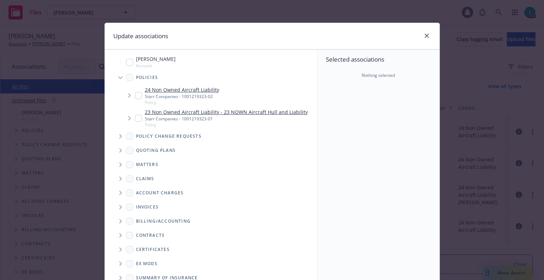
click at [138, 94] on input "Tree Example" at bounding box center [138, 95] width 7 height 7
checkbox input "true"
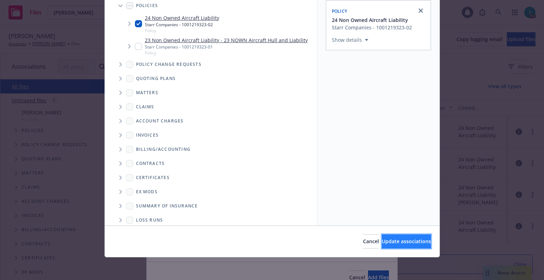
click at [397, 236] on button "Update associations" at bounding box center [406, 242] width 49 height 14
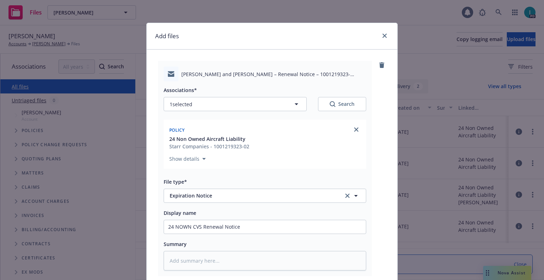
scroll to position [88, 0]
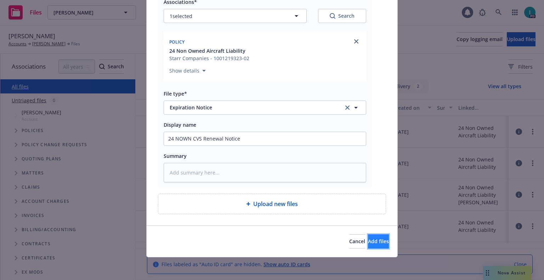
click at [368, 247] on button "Add files" at bounding box center [378, 242] width 21 height 14
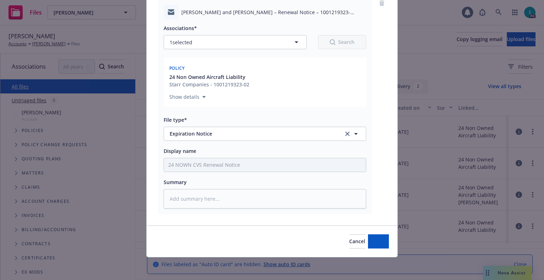
scroll to position [62, 0]
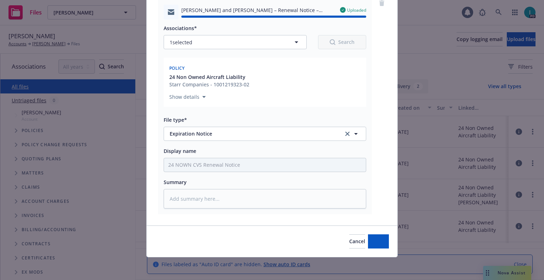
type textarea "x"
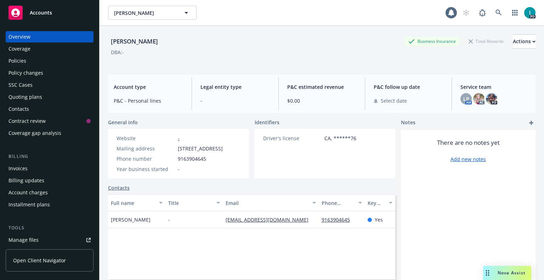
click at [28, 96] on div "Quoting plans" at bounding box center [26, 96] width 34 height 11
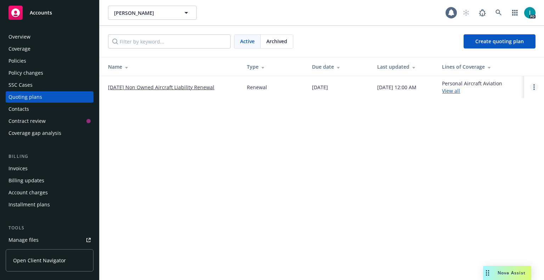
click at [533, 85] on link "Open options" at bounding box center [534, 87] width 9 height 9
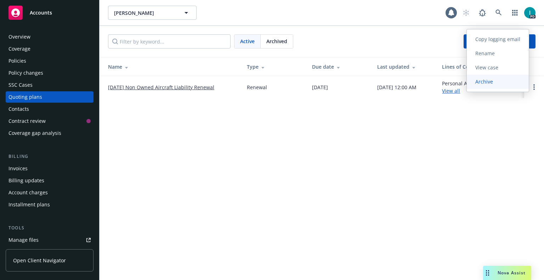
click at [488, 86] on link "Archive" at bounding box center [498, 82] width 62 height 14
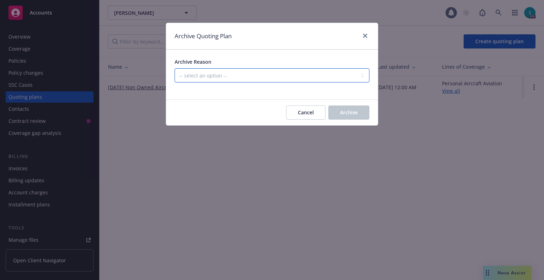
click at [206, 76] on select "-- select an option -- All policies in this renewal plan are auto-renewed Creat…" at bounding box center [272, 75] width 195 height 14
select select "ARCHIVED_RENEWAL_CANCELED"
click at [175, 68] on select "-- select an option -- All policies in this renewal plan are auto-renewed Creat…" at bounding box center [272, 75] width 195 height 14
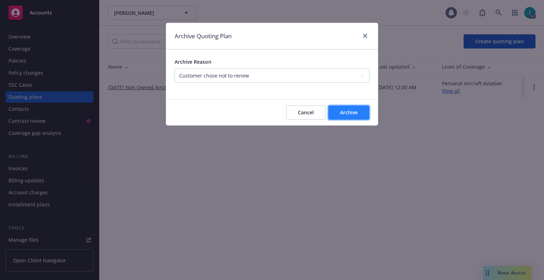
click at [344, 114] on span "Archive" at bounding box center [349, 112] width 18 height 7
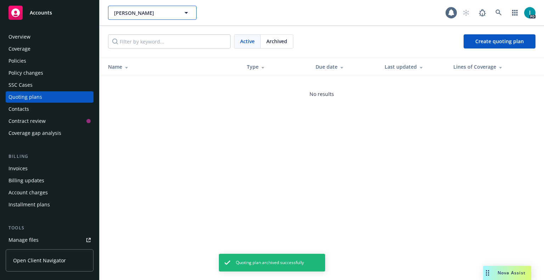
click at [121, 19] on button "[PERSON_NAME]" at bounding box center [152, 13] width 89 height 14
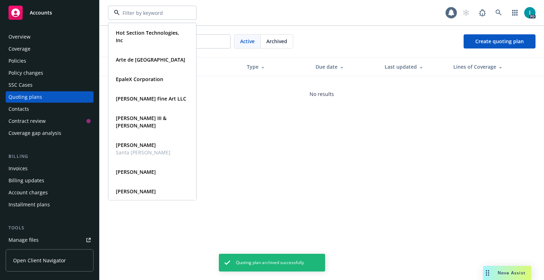
paste input "[PERSON_NAME]"
type input "[PERSON_NAME]"
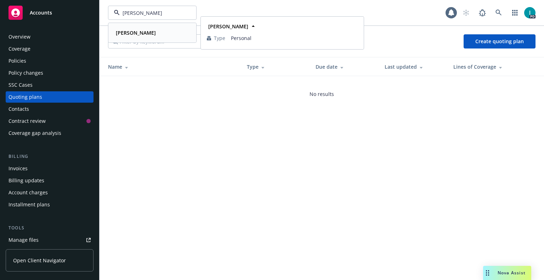
click at [139, 31] on strong "[PERSON_NAME]" at bounding box center [136, 32] width 40 height 7
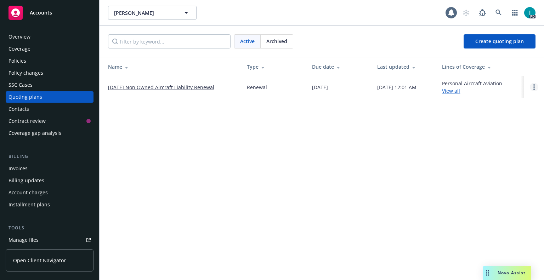
click at [533, 85] on link "Open options" at bounding box center [534, 87] width 9 height 9
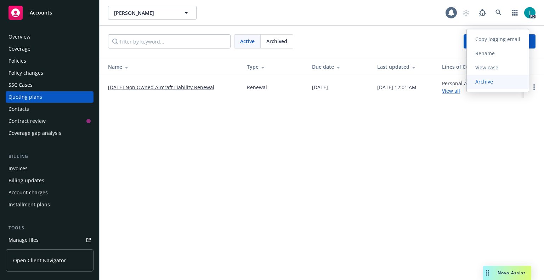
click at [493, 81] on span "Archive" at bounding box center [484, 81] width 35 height 7
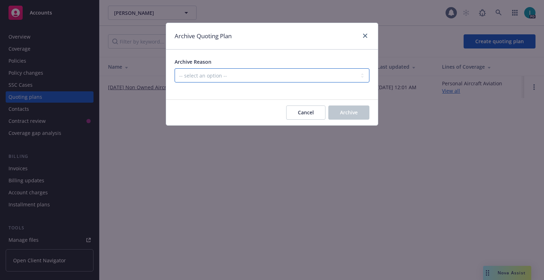
click at [269, 79] on select "-- select an option -- All policies in this renewal plan are auto-renewed Creat…" at bounding box center [272, 75] width 195 height 14
select select "ARCHIVED_RENEWAL_CANCELED"
click at [175, 68] on select "-- select an option -- All policies in this renewal plan are auto-renewed Creat…" at bounding box center [272, 75] width 195 height 14
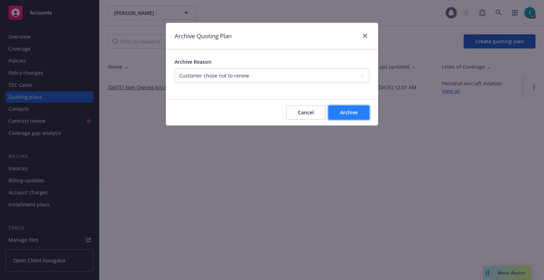
click at [359, 112] on button "Archive" at bounding box center [349, 113] width 41 height 14
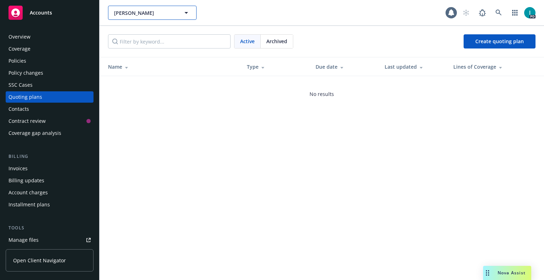
click at [125, 15] on span "[PERSON_NAME]" at bounding box center [144, 12] width 61 height 7
paste input "[PERSON_NAME]"
type input "[PERSON_NAME]"
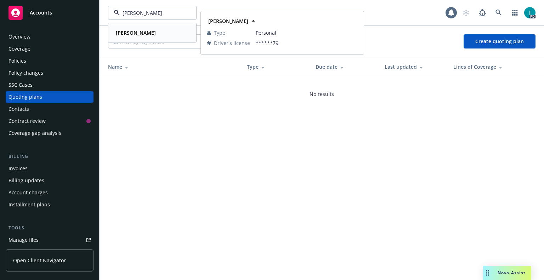
click at [148, 33] on strong "[PERSON_NAME]" at bounding box center [136, 32] width 40 height 7
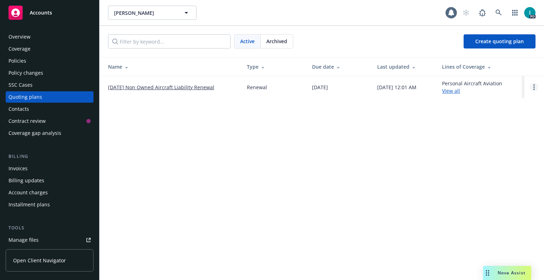
click at [536, 88] on link "Open options" at bounding box center [534, 87] width 9 height 9
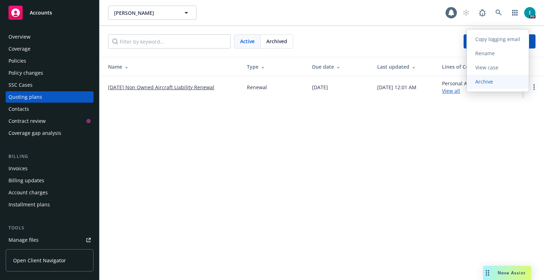
click at [478, 83] on span "Archive" at bounding box center [484, 81] width 35 height 7
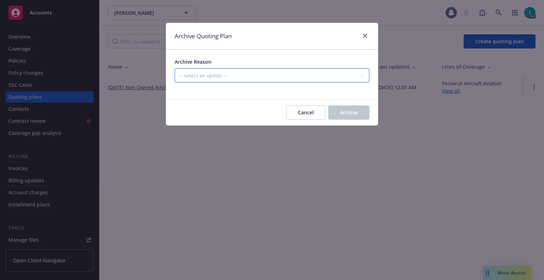
click at [220, 77] on select "-- select an option -- All policies in this renewal plan are auto-renewed Creat…" at bounding box center [272, 75] width 195 height 14
select select "ARCHIVED_RENEWAL_CANCELED"
click at [175, 68] on select "-- select an option -- All policies in this renewal plan are auto-renewed Creat…" at bounding box center [272, 75] width 195 height 14
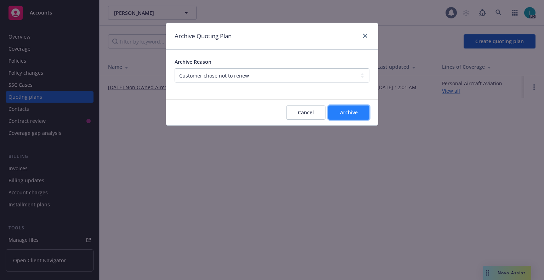
click at [348, 116] on span "Archive" at bounding box center [349, 112] width 18 height 7
